Goal: Navigation & Orientation: Go to known website

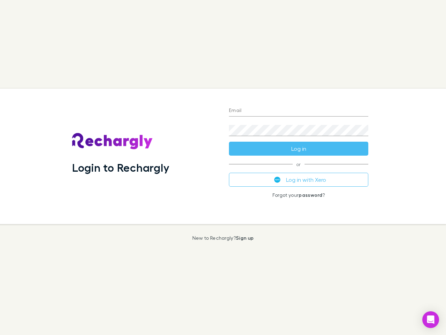
click at [223, 167] on div "Login to Rechargly" at bounding box center [145, 156] width 157 height 135
click at [299, 111] on input "Email" at bounding box center [298, 110] width 139 height 11
click at [299, 149] on form "Email Password Log in" at bounding box center [298, 128] width 139 height 56
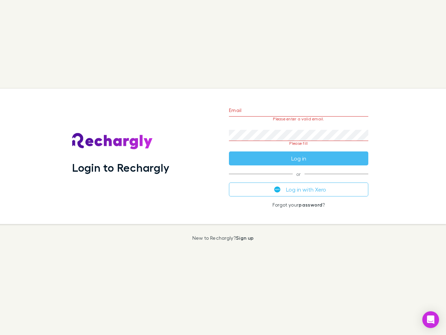
click at [299, 180] on div "Email Please enter a valid email. Password Please fill Log in or Log in with Xe…" at bounding box center [298, 156] width 151 height 135
click at [431, 319] on icon "Open Intercom Messenger" at bounding box center [430, 319] width 7 height 8
